Goal: Task Accomplishment & Management: Use online tool/utility

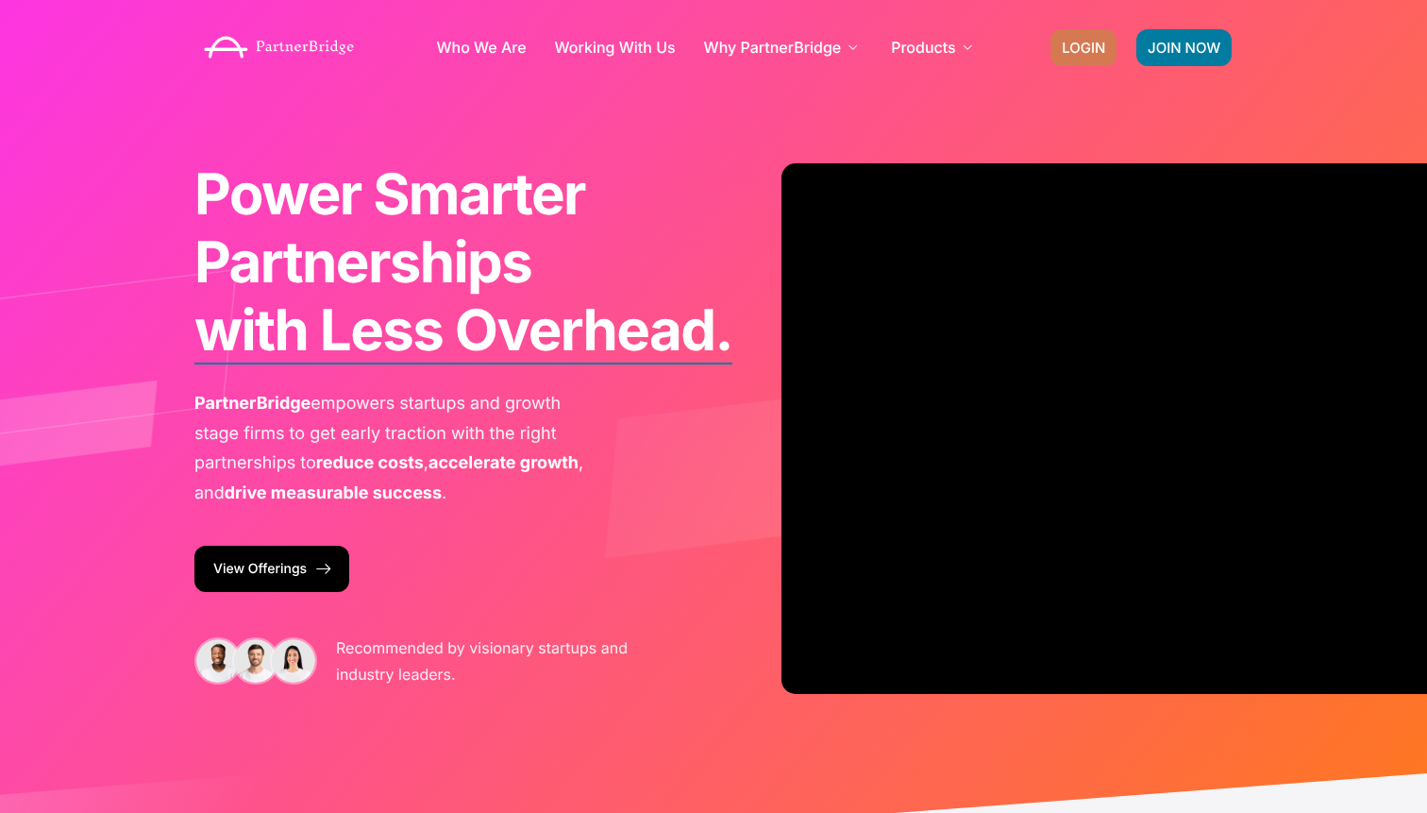
click at [1092, 41] on span "LOGIN" at bounding box center [1083, 48] width 43 height 14
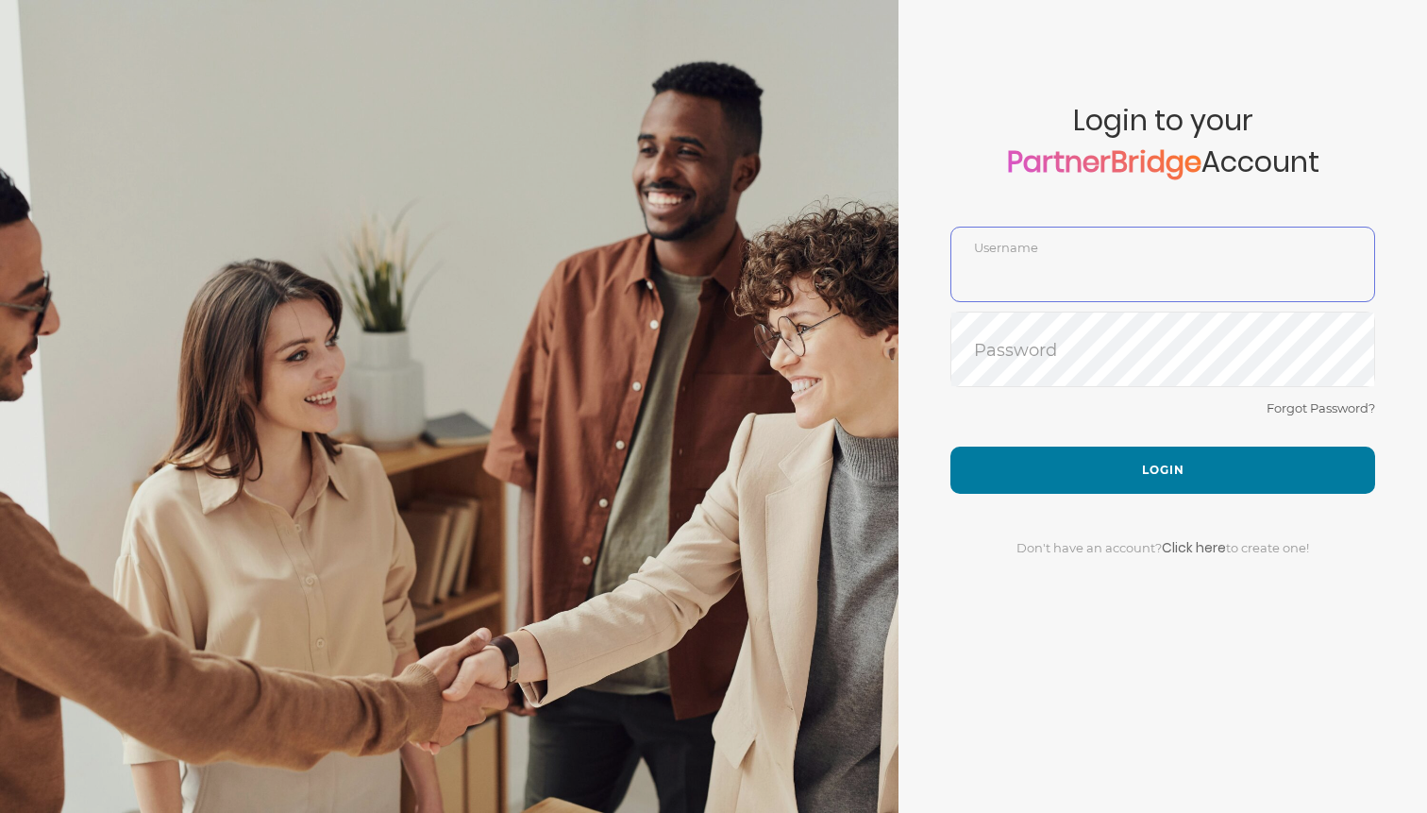
type input "ChristinaFail"
click at [1048, 256] on input "ChristinaFail" at bounding box center [1162, 278] width 423 height 45
click at [1048, 247] on div "ChristinaFail Username" at bounding box center [1162, 265] width 425 height 76
click at [1041, 282] on input "ChristinaFail" at bounding box center [1162, 278] width 423 height 45
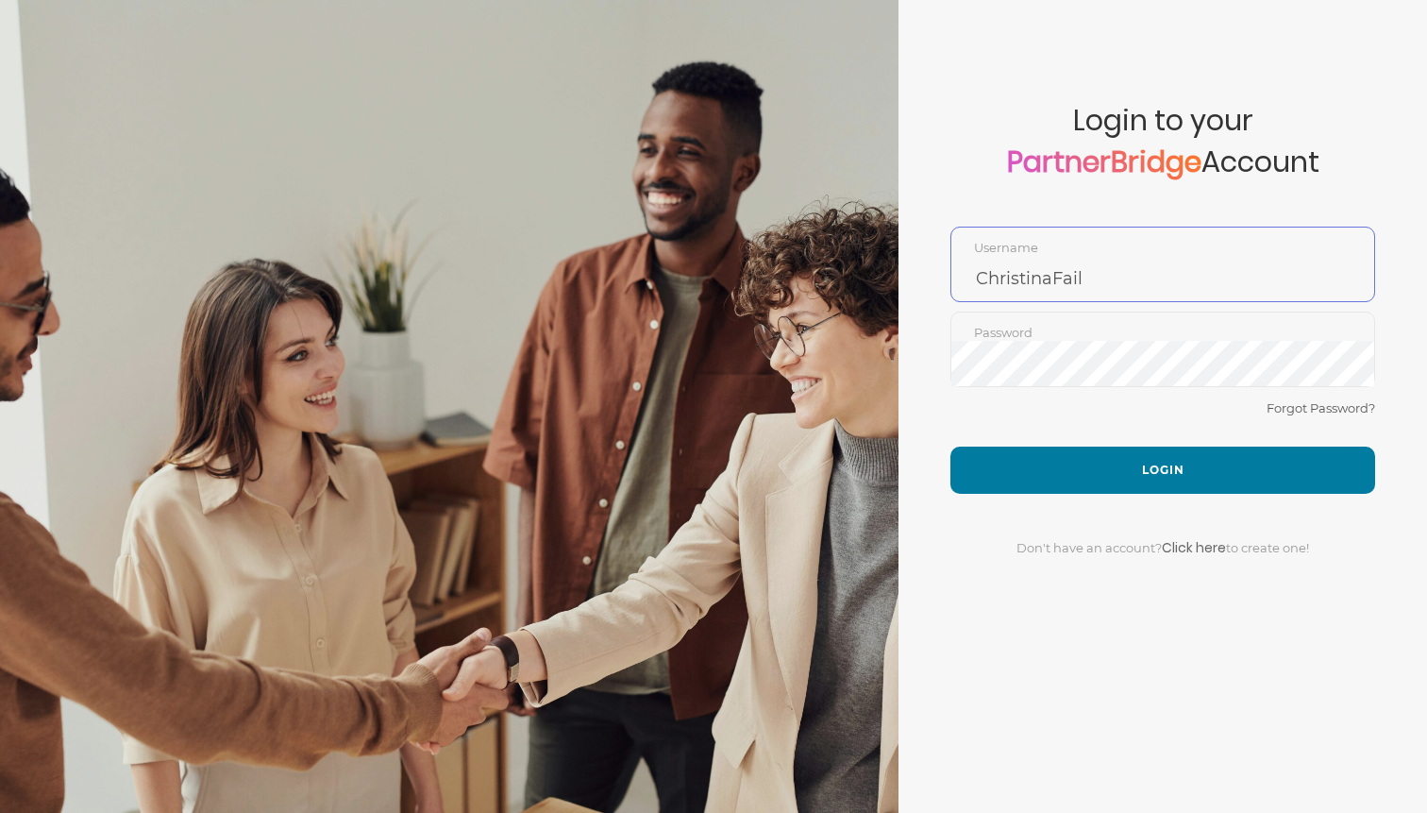
click at [1041, 282] on input "ChristinaFail" at bounding box center [1162, 278] width 423 height 45
click at [1041, 282] on input "text" at bounding box center [1162, 278] width 423 height 45
type input "DemoUser"
click at [1111, 444] on div "Forgot Password?" at bounding box center [1162, 421] width 425 height 50
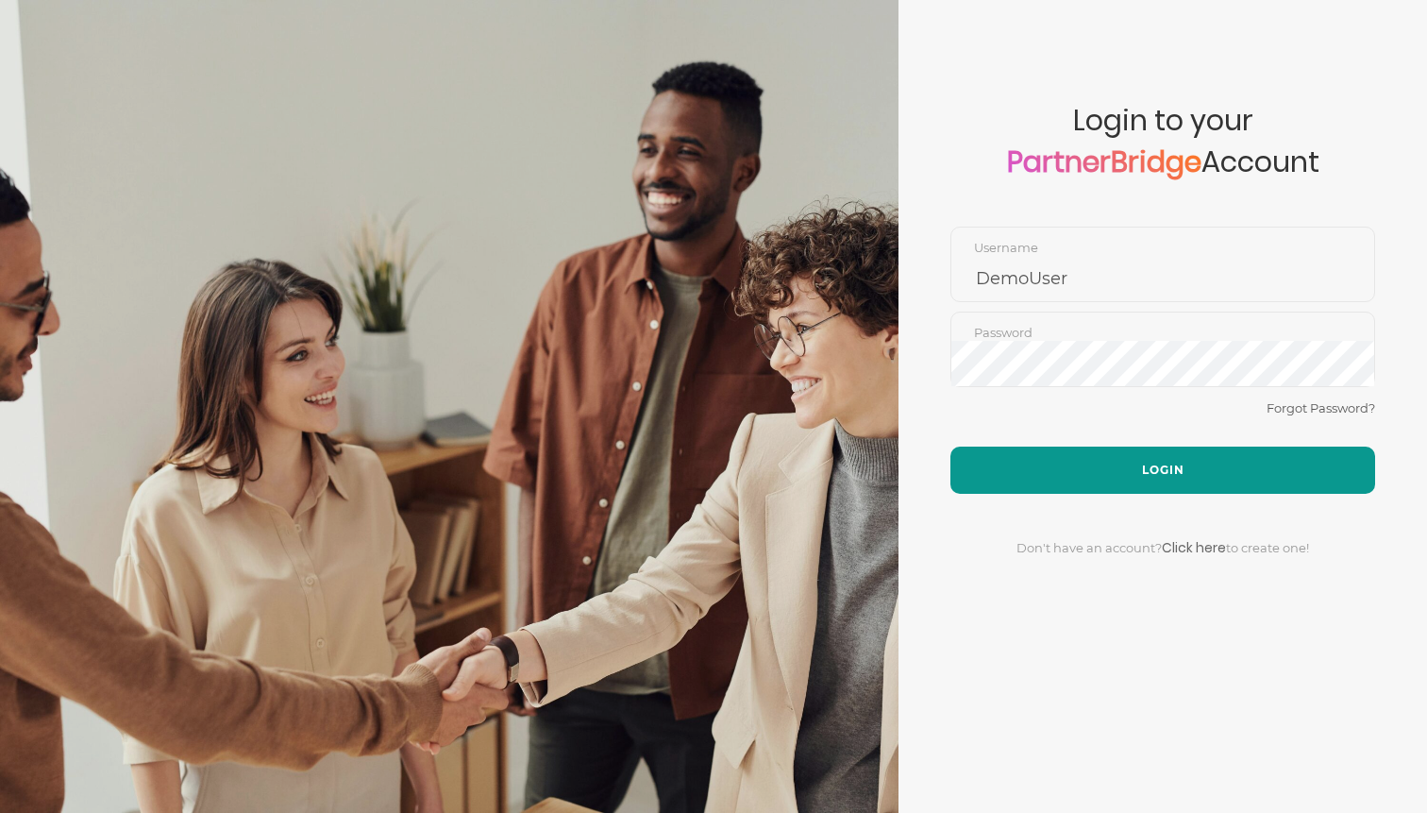
click at [1112, 465] on button "Login" at bounding box center [1162, 469] width 425 height 47
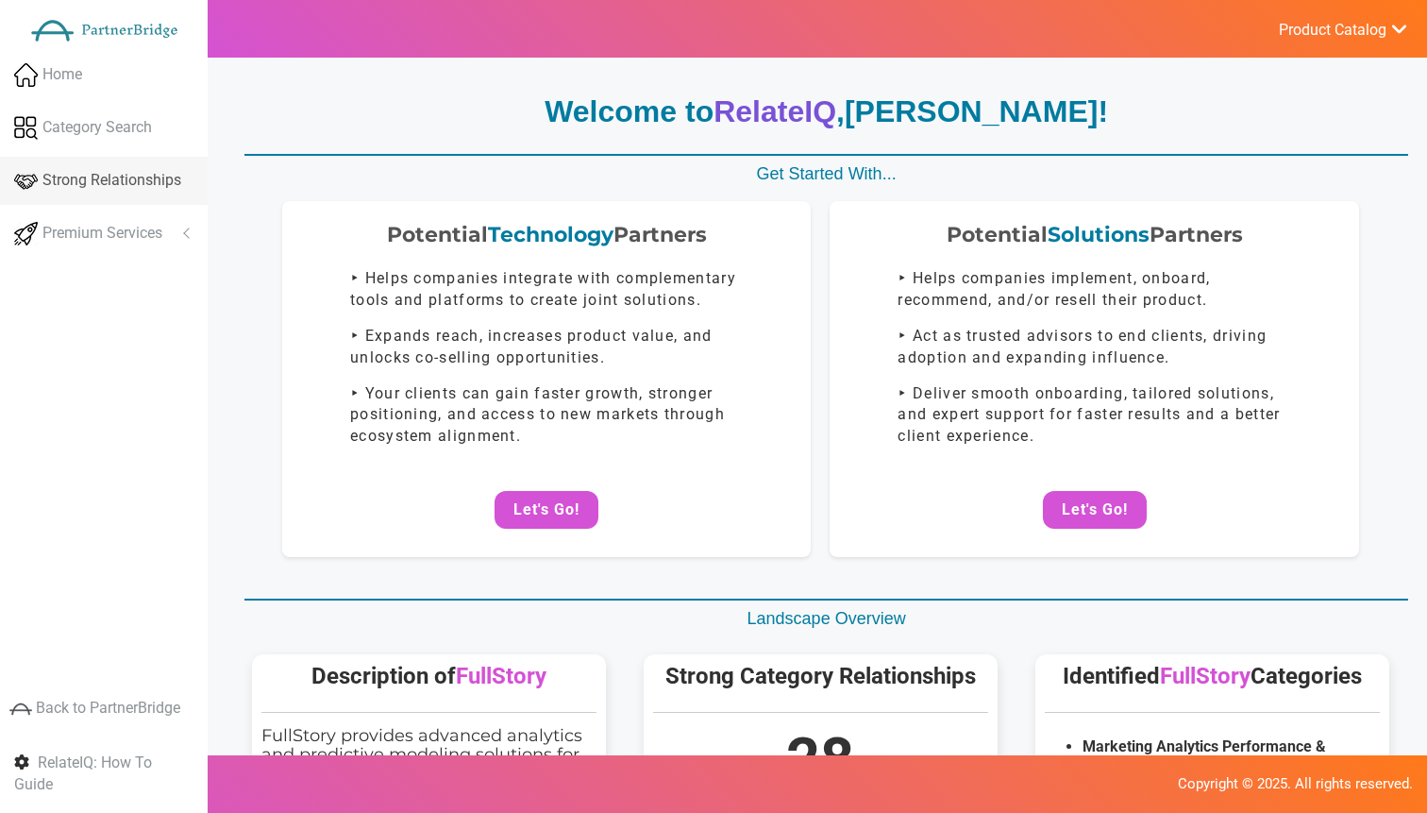
click at [156, 161] on link "Strong Relationships" at bounding box center [104, 181] width 208 height 48
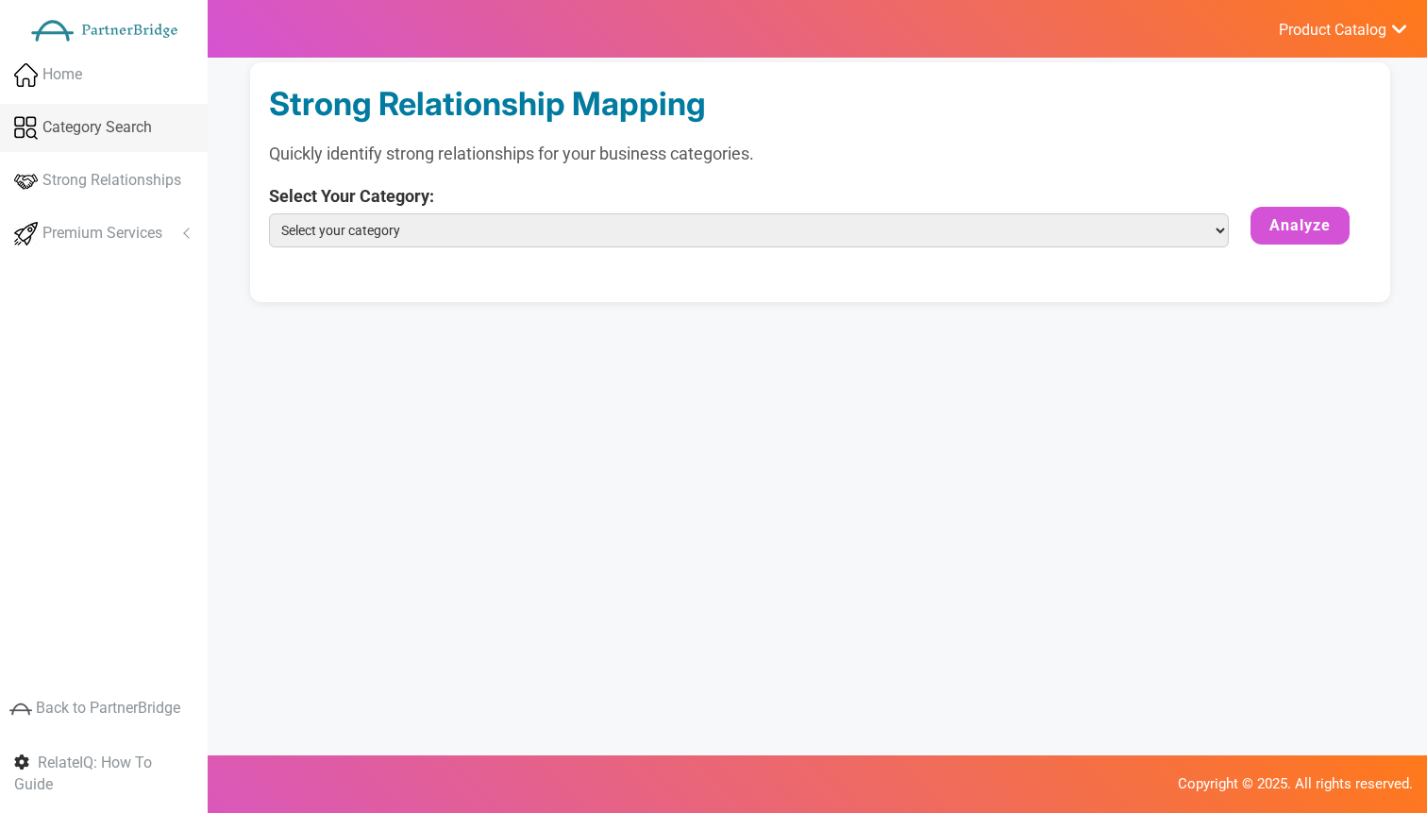
click at [149, 131] on span "Category Search" at bounding box center [96, 128] width 109 height 22
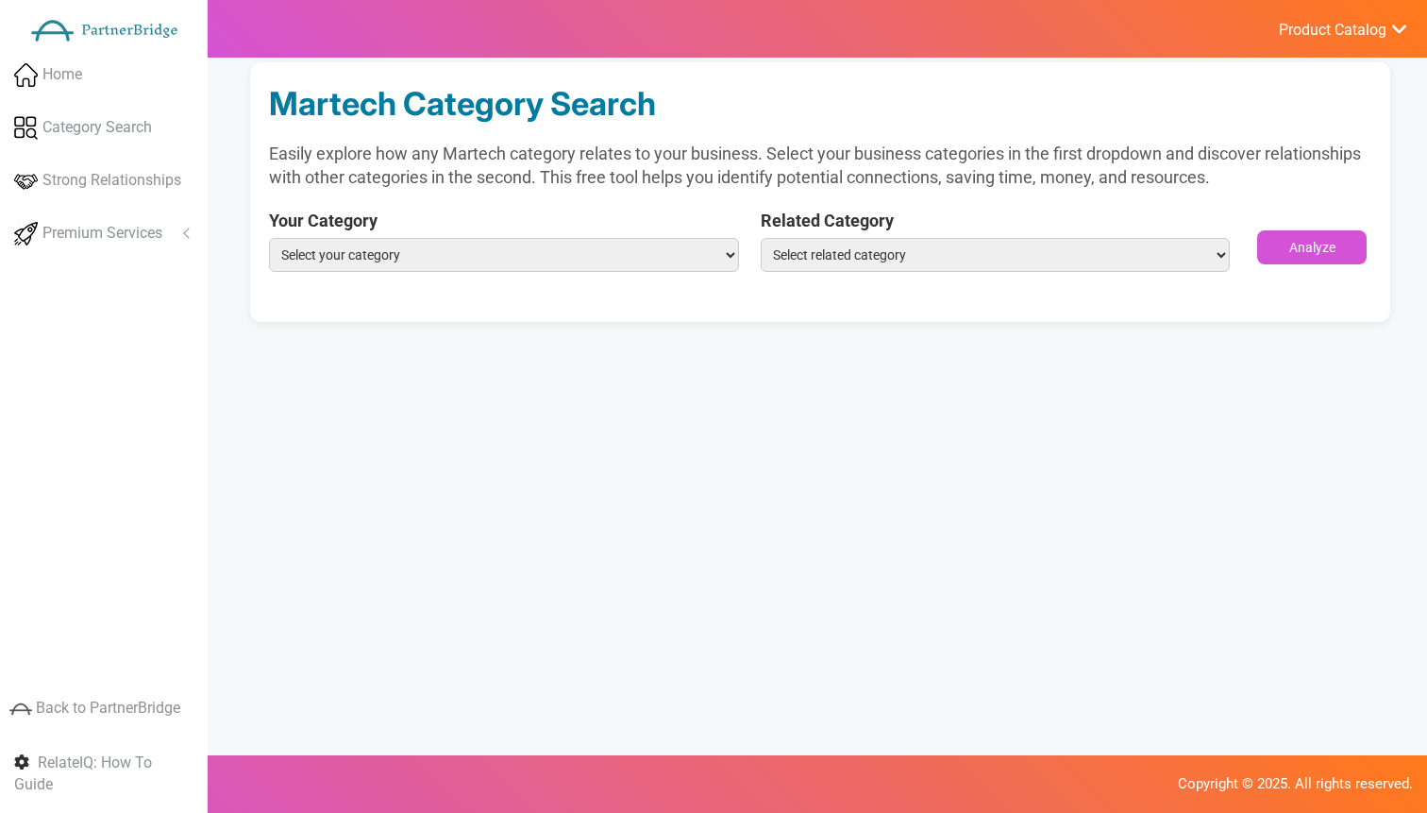
click at [549, 268] on select "Select your category Marketing Analytics Performance & Attribution Mobile & Web…" at bounding box center [503, 255] width 469 height 34
select select "Mobile & Web Analytics"
click at [269, 238] on select "Select your category Marketing Analytics Performance & Attribution Mobile & Web…" at bounding box center [503, 255] width 469 height 34
click at [846, 240] on select "Select related category ABM Advocacy Loyalty & Referrals Affiliate Marketing & …" at bounding box center [995, 255] width 469 height 34
select select "Influencers"
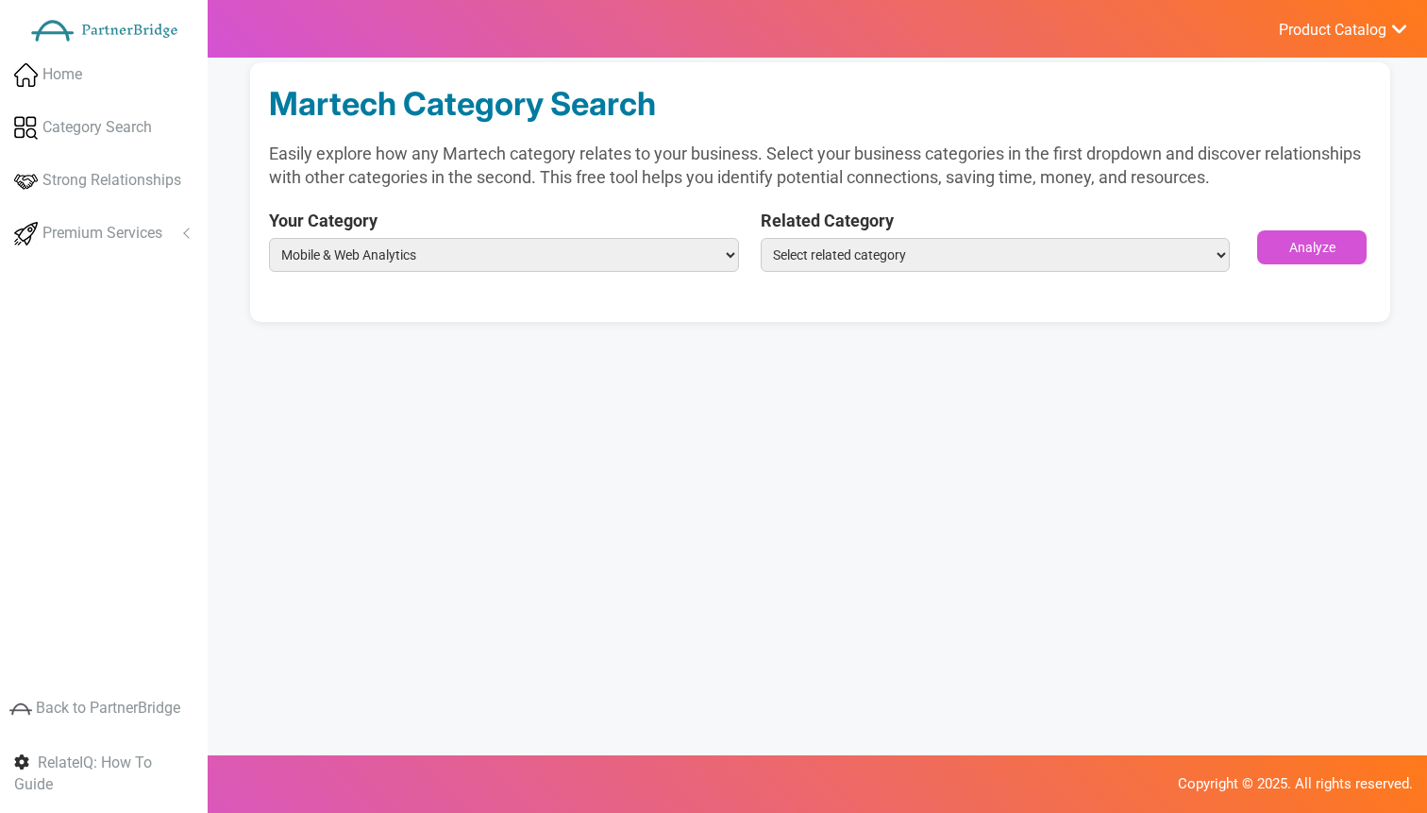
click at [761, 238] on select "Select related category ABM Advocacy Loyalty & Referrals Affiliate Marketing & …" at bounding box center [995, 255] width 469 height 34
click at [1343, 220] on form "Your Category Select your category Marketing Analytics Performance & Attributio…" at bounding box center [820, 247] width 1102 height 77
click at [1342, 235] on button "Analyze" at bounding box center [1312, 247] width 110 height 34
